Goal: Check status: Check status

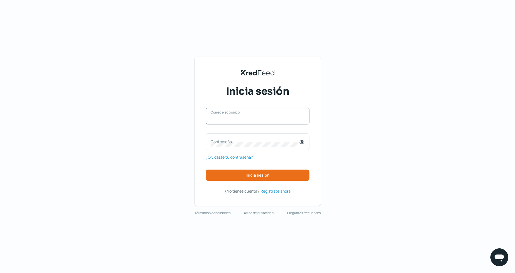
click at [269, 118] on input "Correo electrónico" at bounding box center [257, 118] width 94 height 5
type input "[EMAIL_ADDRESS][DOMAIN_NAME]"
click at [268, 141] on label "Contraseña" at bounding box center [254, 141] width 88 height 5
click at [291, 176] on button "Inicia sesión" at bounding box center [258, 174] width 104 height 11
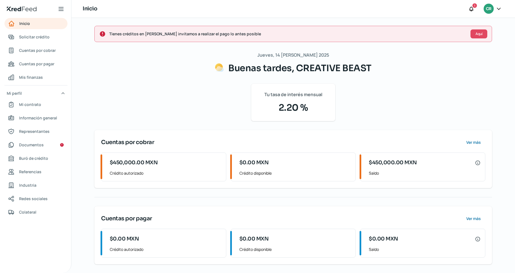
scroll to position [1, 0]
click at [44, 50] on span "Cuentas por cobrar" at bounding box center [37, 50] width 37 height 7
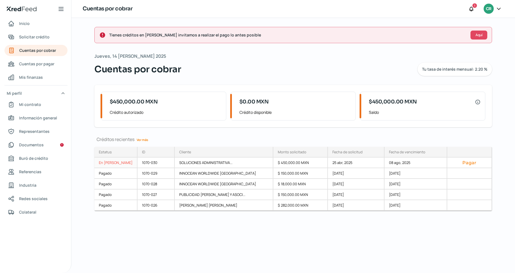
click at [345, 161] on div "25 abr, 2025" at bounding box center [356, 162] width 57 height 11
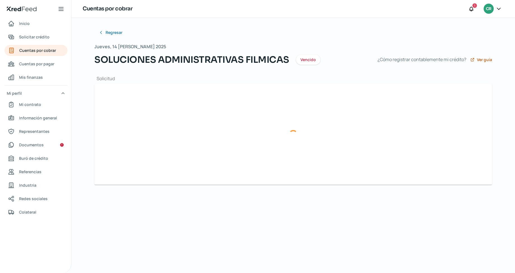
type input "9de88171-be50-441c-931b-b858be413c3b.xml"
type input "9de88171-be50-441c-931b-b858be413c3b.pdf"
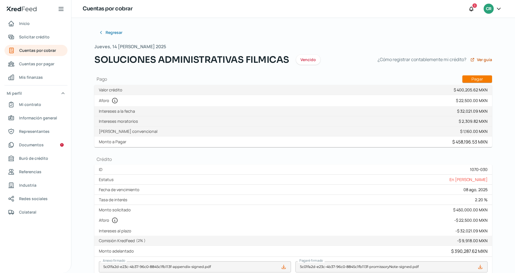
scroll to position [179, 0]
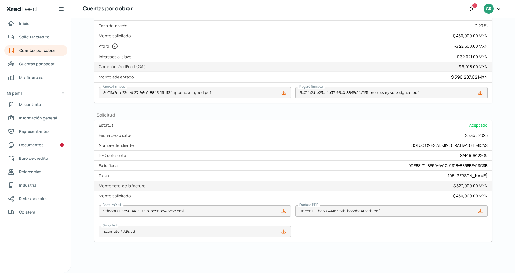
click at [479, 210] on icon at bounding box center [480, 211] width 6 height 6
